Goal: Task Accomplishment & Management: Use online tool/utility

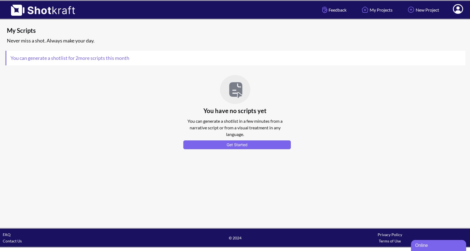
click at [454, 11] on icon at bounding box center [458, 9] width 10 height 10
click at [432, 19] on link "My Profile" at bounding box center [443, 20] width 46 height 9
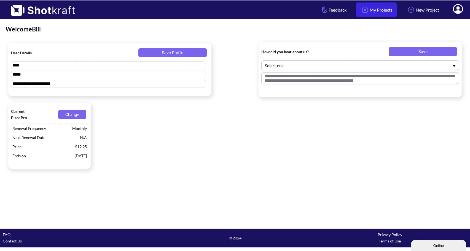
click at [369, 10] on link "My Projects" at bounding box center [376, 9] width 41 height 15
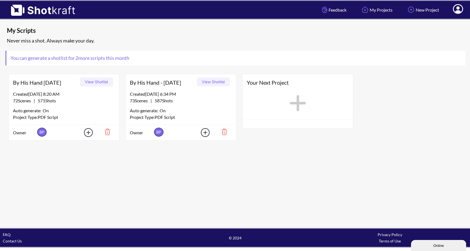
click at [210, 81] on button "View Shotlist" at bounding box center [213, 81] width 33 height 9
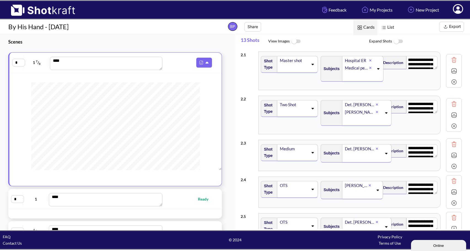
click at [83, 60] on textarea "****" at bounding box center [106, 63] width 113 height 13
click at [198, 61] on img at bounding box center [201, 62] width 7 height 7
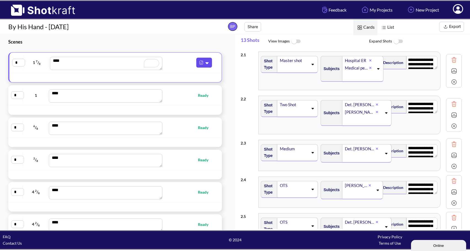
click at [198, 61] on img at bounding box center [201, 62] width 7 height 7
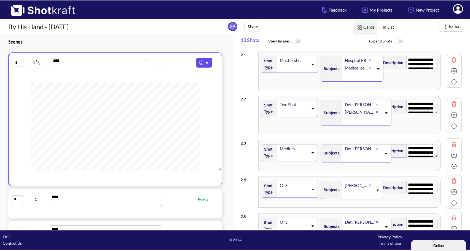
click at [208, 64] on button at bounding box center [204, 63] width 16 height 10
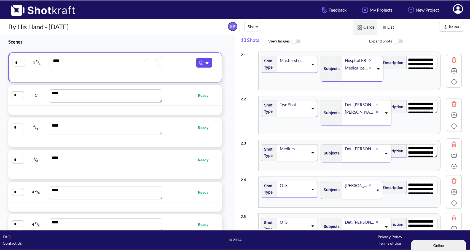
click at [198, 61] on img at bounding box center [201, 62] width 7 height 7
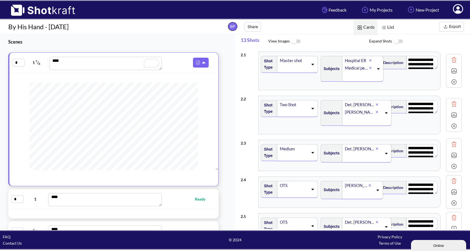
click at [293, 40] on img at bounding box center [296, 42] width 12 height 12
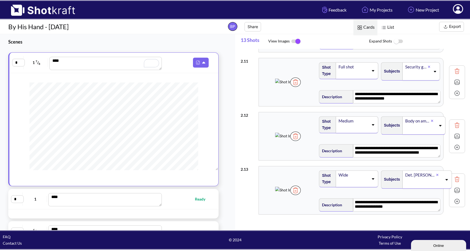
scroll to position [497, 0]
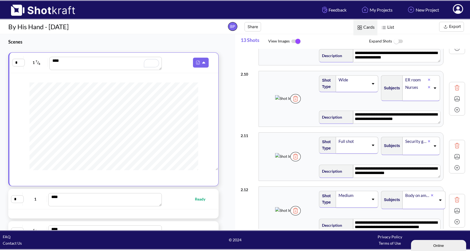
click at [281, 101] on img at bounding box center [286, 98] width 23 height 6
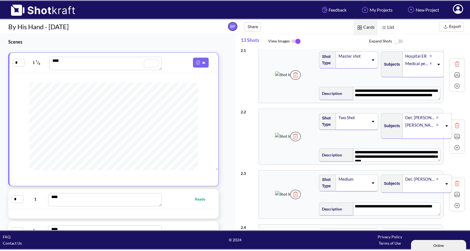
scroll to position [0, 0]
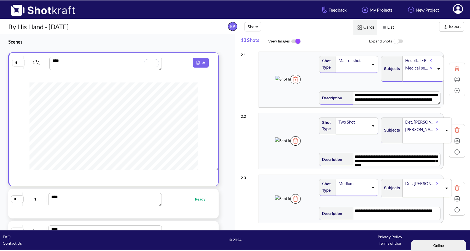
click at [286, 82] on img at bounding box center [286, 79] width 23 height 6
click at [286, 81] on img at bounding box center [287, 79] width 23 height 6
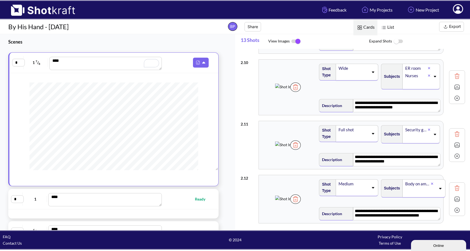
scroll to position [607, 0]
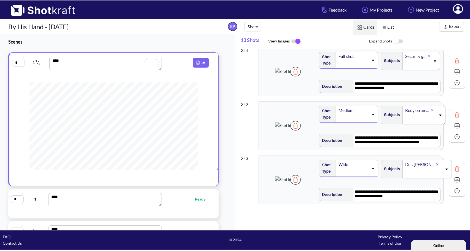
click at [292, 71] on img at bounding box center [286, 71] width 23 height 6
click at [289, 124] on img at bounding box center [286, 125] width 23 height 6
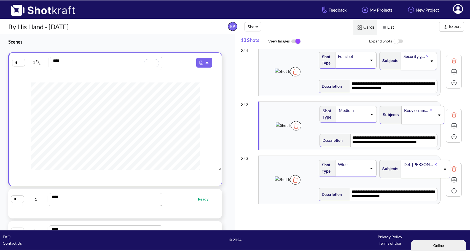
click at [33, 44] on h3 "Scenes" at bounding box center [114, 42] width 213 height 6
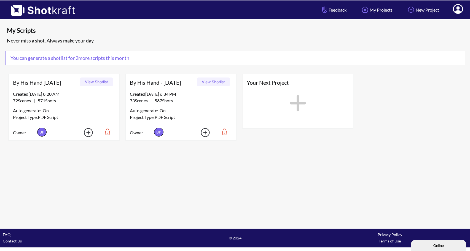
click at [215, 82] on button "View Shotlist" at bounding box center [213, 81] width 33 height 9
